Goal: Transaction & Acquisition: Obtain resource

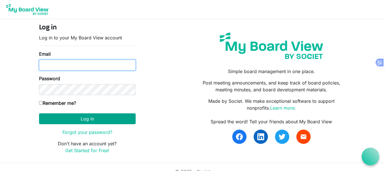
type input "[EMAIL_ADDRESS][DOMAIN_NAME]"
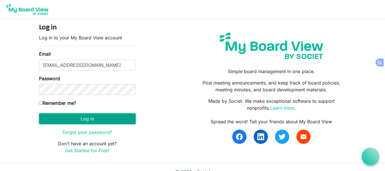
click at [87, 117] on button "Log in" at bounding box center [87, 118] width 97 height 11
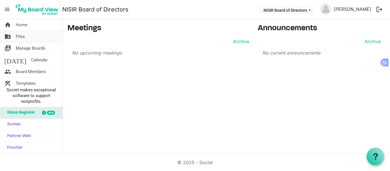
click at [21, 34] on span "Files" at bounding box center [20, 36] width 9 height 11
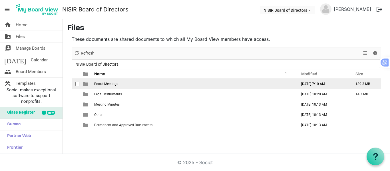
click at [103, 82] on span "Board Meetings" at bounding box center [106, 84] width 24 height 4
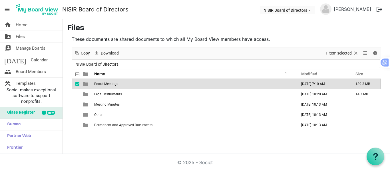
click at [103, 82] on span "Board Meetings" at bounding box center [106, 84] width 24 height 4
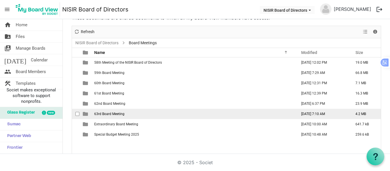
click at [120, 113] on span "63rd Board Meeting" at bounding box center [109, 114] width 30 height 4
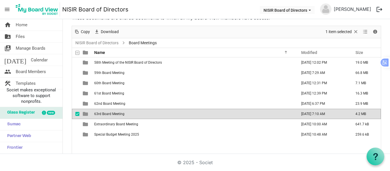
click at [120, 113] on span "63rd Board Meeting" at bounding box center [109, 114] width 30 height 4
